Goal: Find specific page/section: Find specific page/section

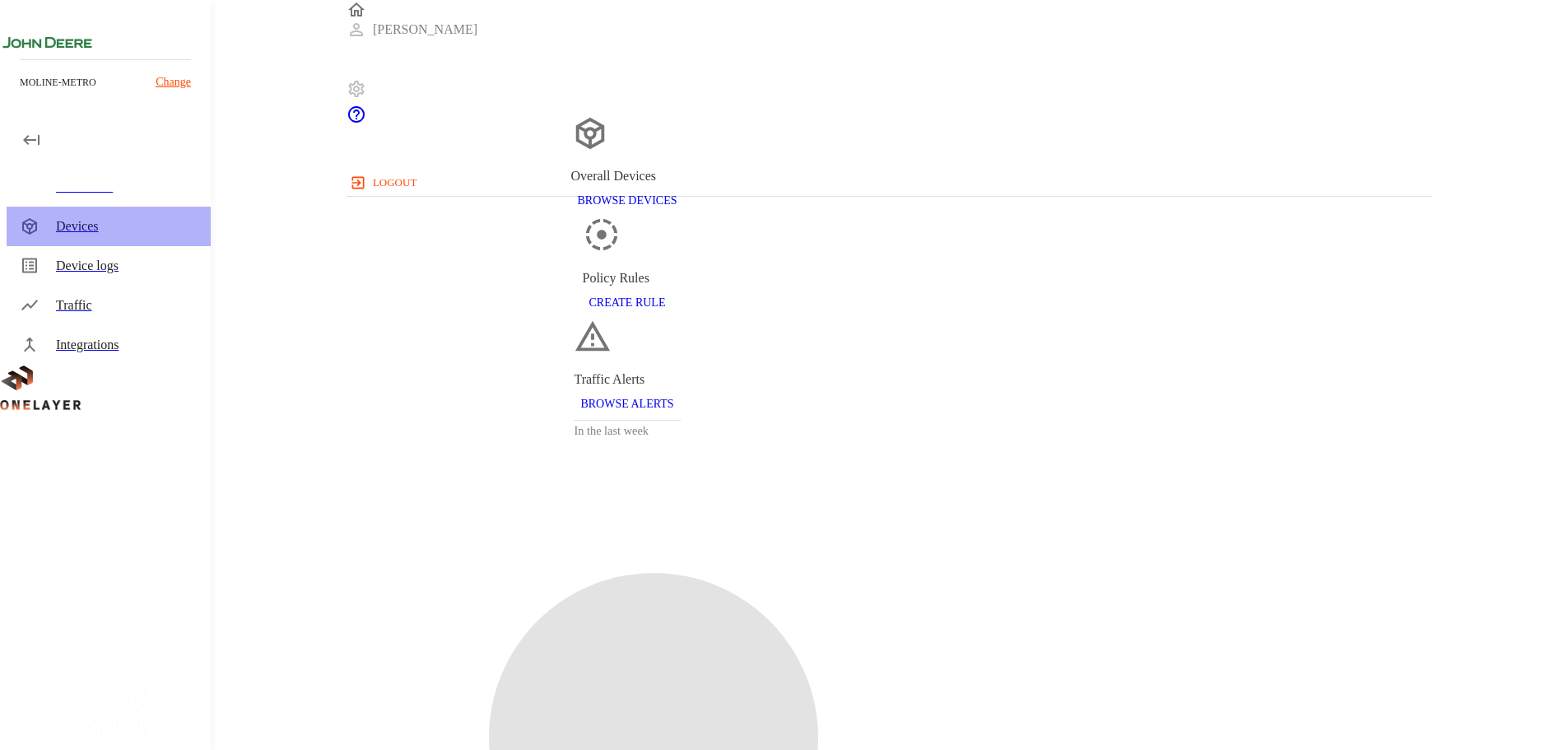
click at [126, 232] on div "Devices" at bounding box center [126, 226] width 142 height 20
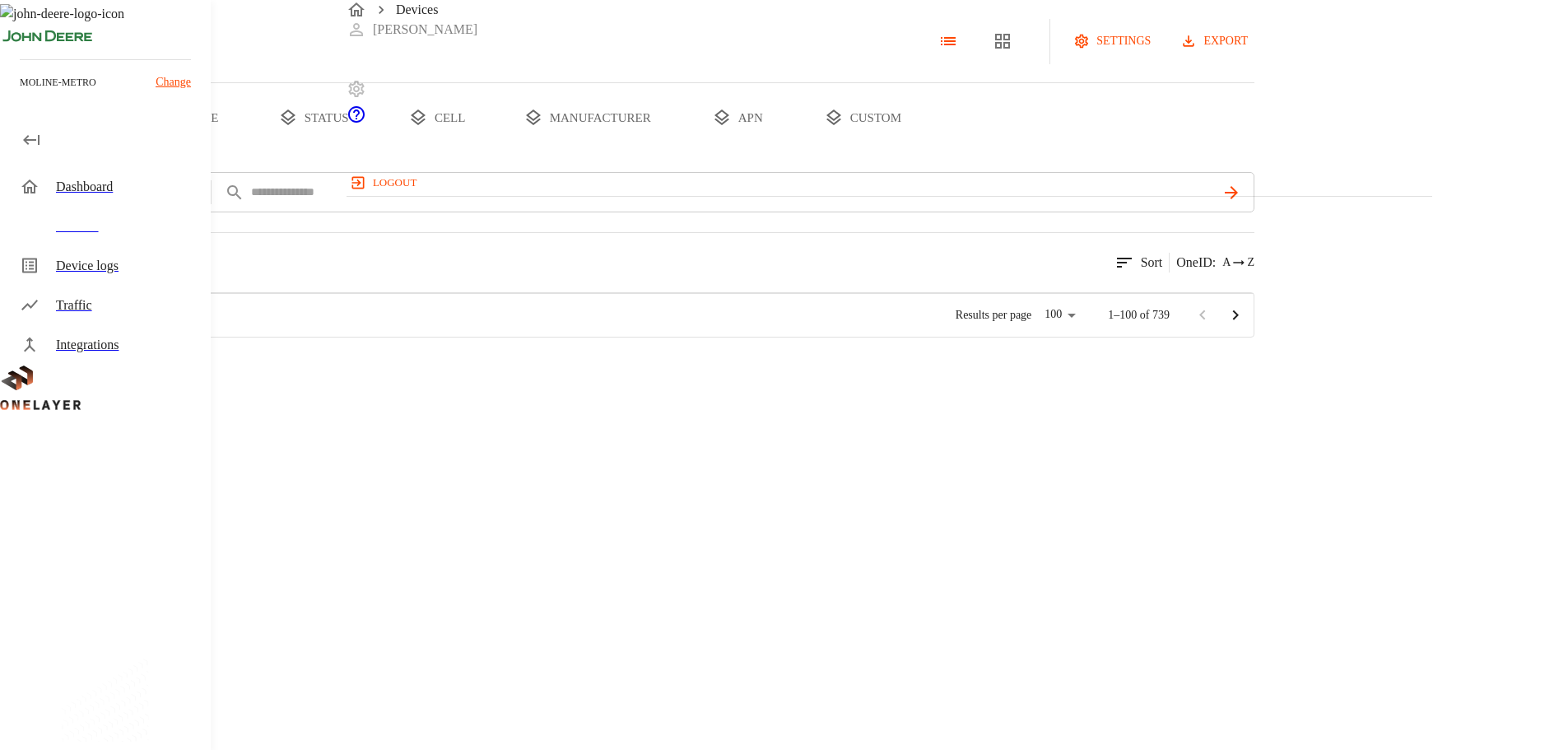
scroll to position [429, 1072]
click at [639, 204] on input "text" at bounding box center [733, 191] width 967 height 23
paste input "**********"
type input "**********"
click at [693, 204] on input "text" at bounding box center [628, 191] width 759 height 23
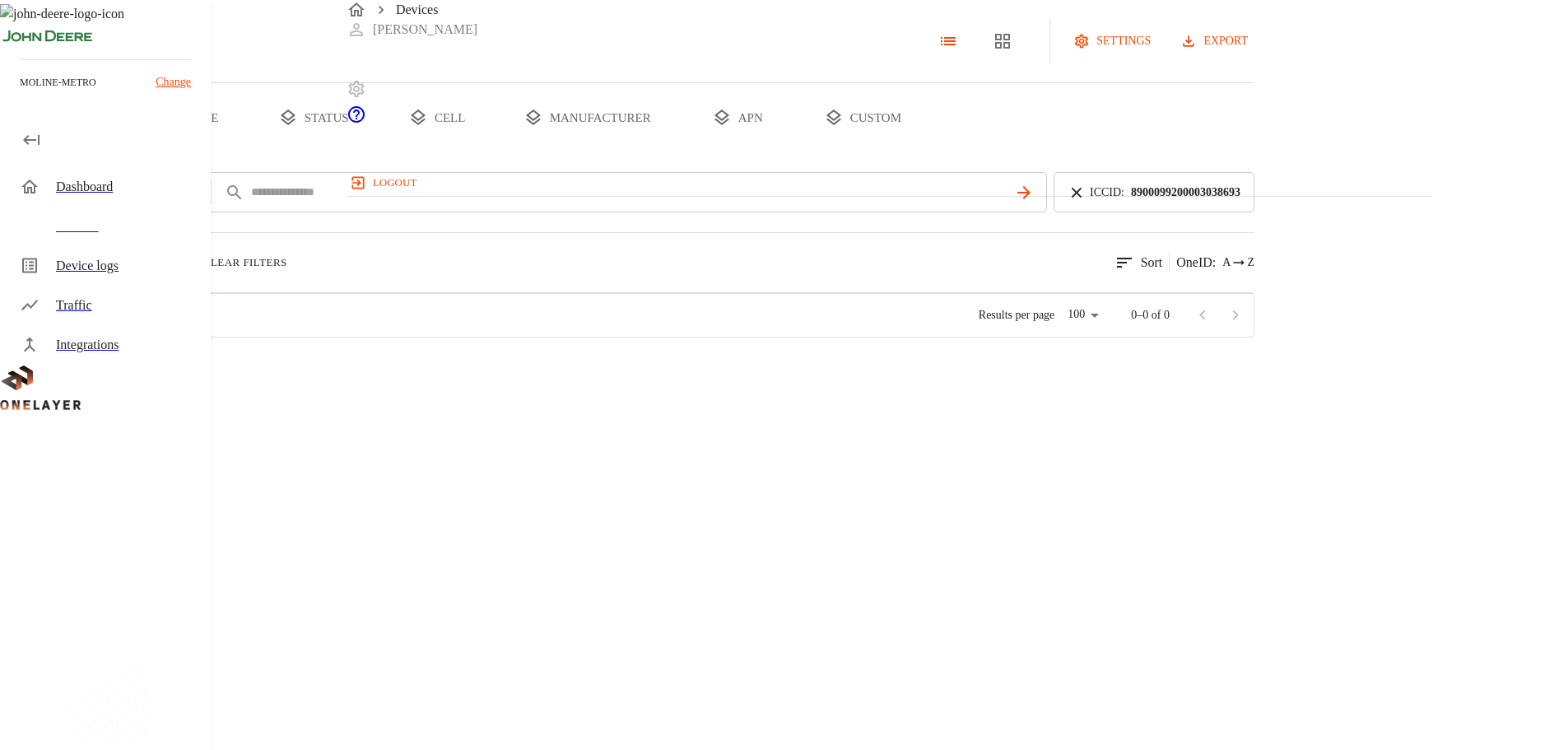
click at [731, 291] on section "0 results match your criteria. Clear Filters Sort OneID : A Z no-rows-found No …" at bounding box center [627, 284] width 1254 height 105
click at [581, 543] on div at bounding box center [542, 537] width 1084 height 396
click at [626, 204] on input "text" at bounding box center [628, 191] width 759 height 23
click at [1085, 584] on div at bounding box center [542, 537] width 1084 height 396
click at [728, 563] on div at bounding box center [542, 537] width 1084 height 396
